Goal: Task Accomplishment & Management: Complete application form

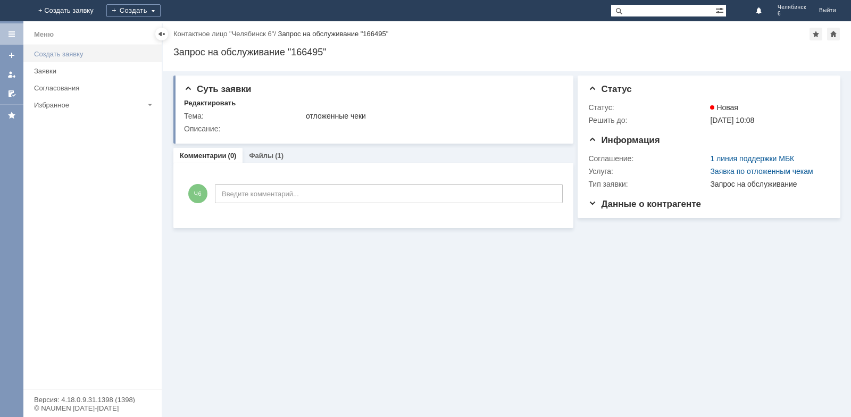
click at [78, 55] on div "Создать заявку" at bounding box center [94, 54] width 121 height 8
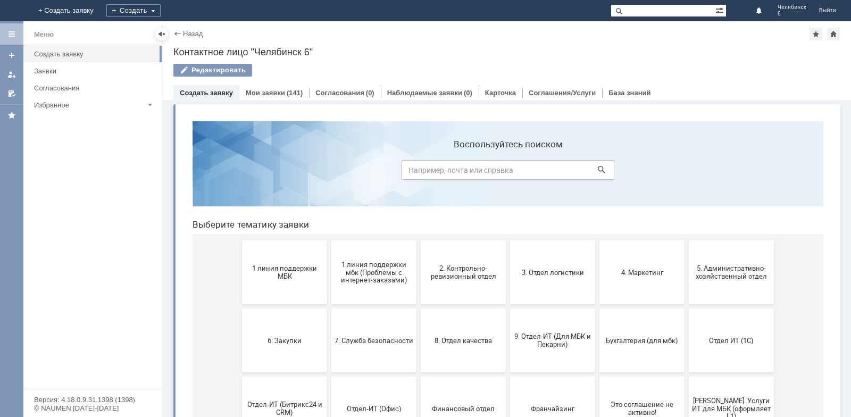
click at [274, 269] on span "1 линия поддержки МБК" at bounding box center [284, 272] width 79 height 16
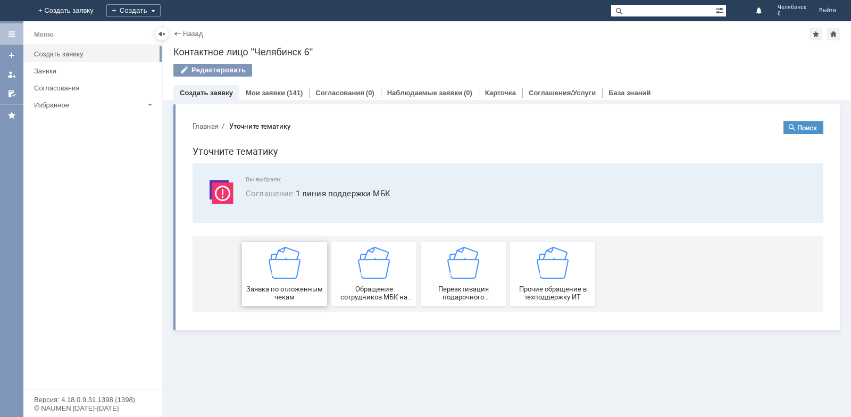
click at [282, 272] on img at bounding box center [284, 263] width 32 height 32
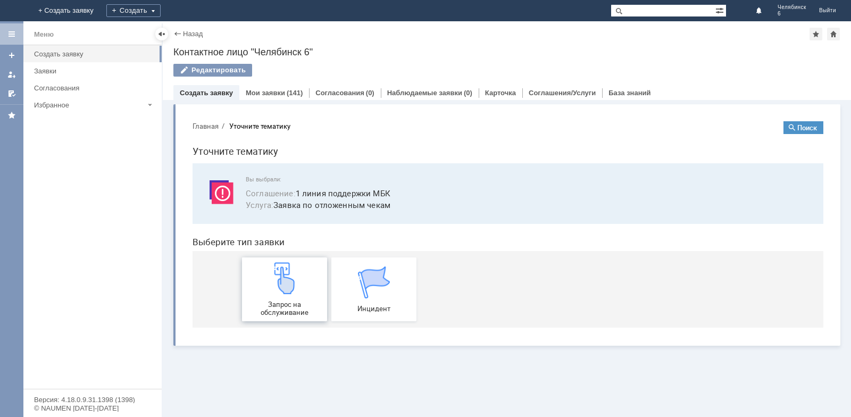
click at [308, 284] on div "Запрос на обслуживание" at bounding box center [284, 289] width 79 height 54
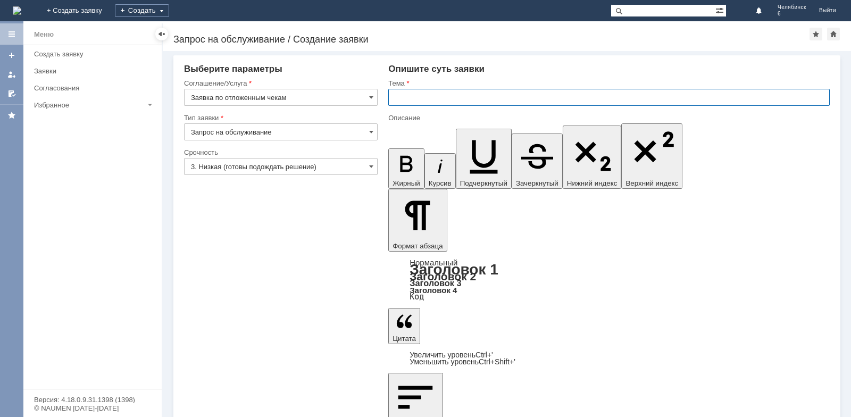
click at [427, 91] on input "text" at bounding box center [608, 97] width 441 height 17
type input "Отложенные чеки"
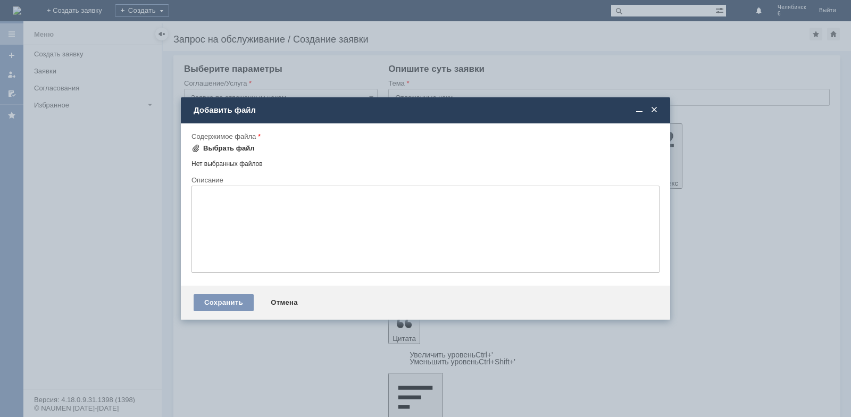
click at [212, 145] on div "Выбрать файл" at bounding box center [229, 148] width 52 height 9
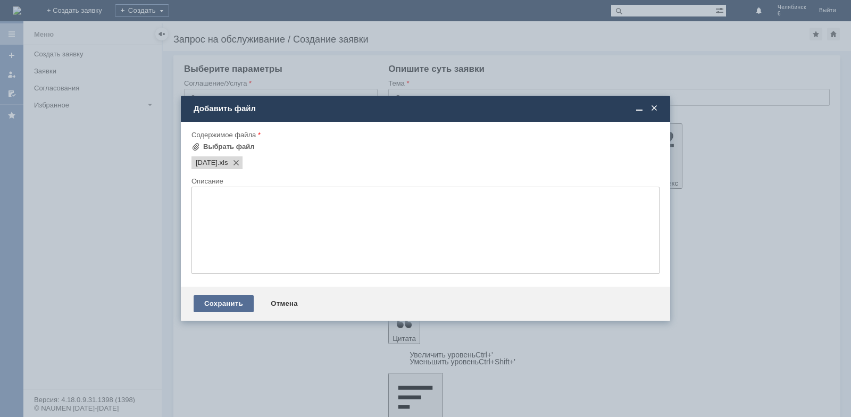
click at [220, 299] on div "Сохранить" at bounding box center [224, 303] width 60 height 17
